Goal: Information Seeking & Learning: Learn about a topic

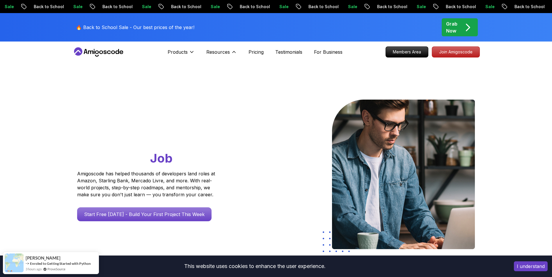
click at [226, 48] on div "Resources Resources Team Meet our awesome team members Blog The latest industry…" at bounding box center [221, 52] width 31 height 12
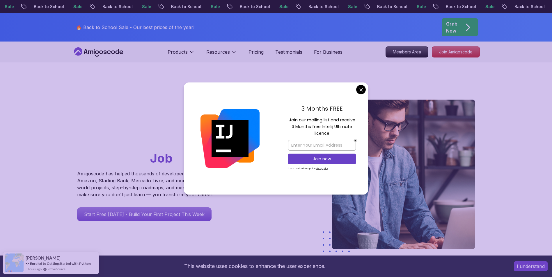
click at [329, 56] on div "Products Resources Resources Team Meet our awesome team members Blog The latest…" at bounding box center [255, 52] width 175 height 12
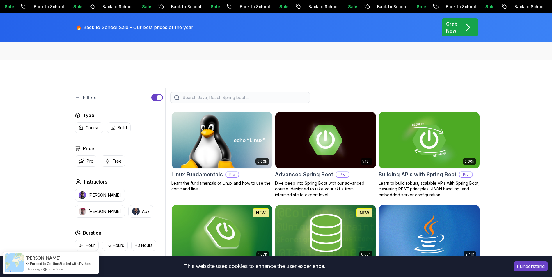
scroll to position [145, 0]
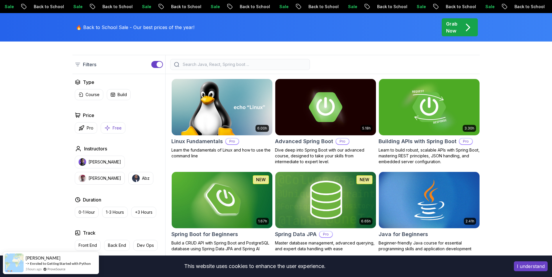
click at [112, 131] on button "Free" at bounding box center [113, 127] width 25 height 11
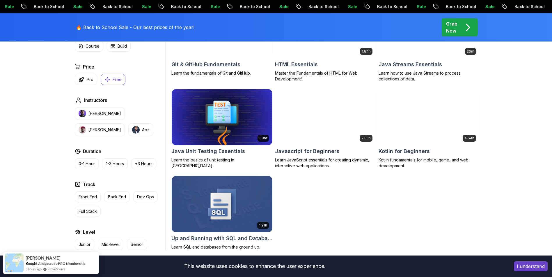
scroll to position [320, 0]
